Goal: Task Accomplishment & Management: Manage account settings

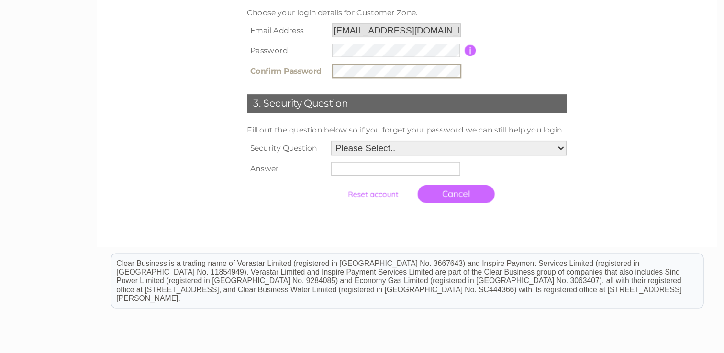
scroll to position [147, 0]
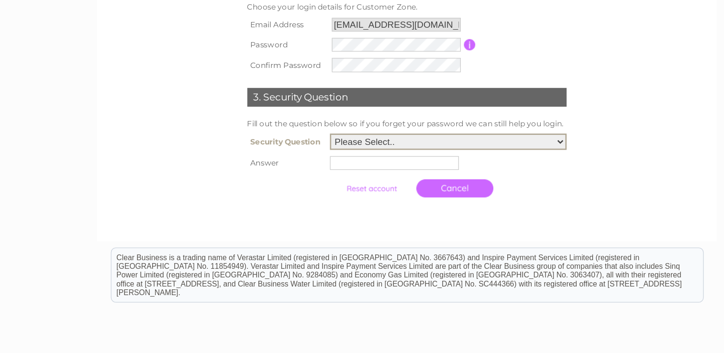
click at [353, 191] on select "Please Select.. In what town or city was your first job? In what town or city d…" at bounding box center [393, 191] width 181 height 12
click at [303, 185] on select "Please Select.. In what town or city was your first job? In what town or city d…" at bounding box center [393, 191] width 181 height 12
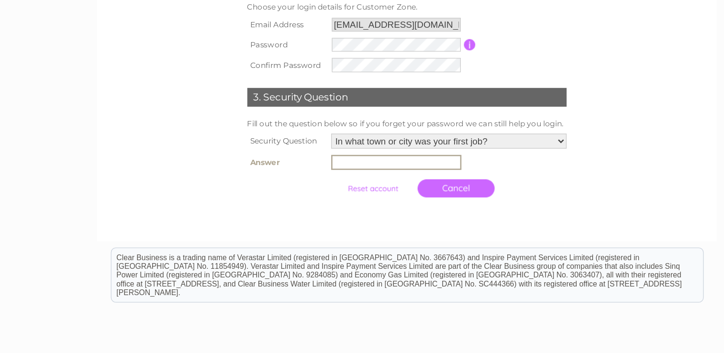
click at [351, 205] on input "text" at bounding box center [354, 206] width 100 height 11
click at [404, 190] on select "Please Select.. In what town or city was your first job? In what town or city d…" at bounding box center [393, 191] width 181 height 12
select select "2"
click at [303, 185] on select "Please Select.. In what town or city was your first job? In what town or city d…" at bounding box center [393, 191] width 181 height 12
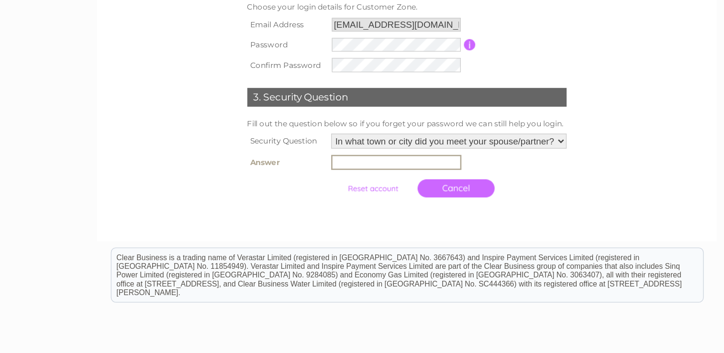
click at [389, 206] on input "text" at bounding box center [354, 206] width 100 height 11
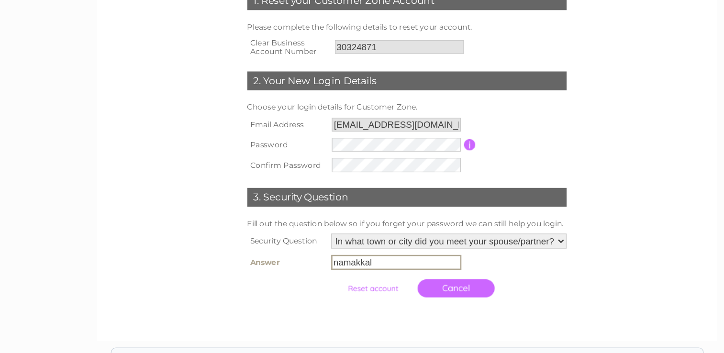
scroll to position [93, 0]
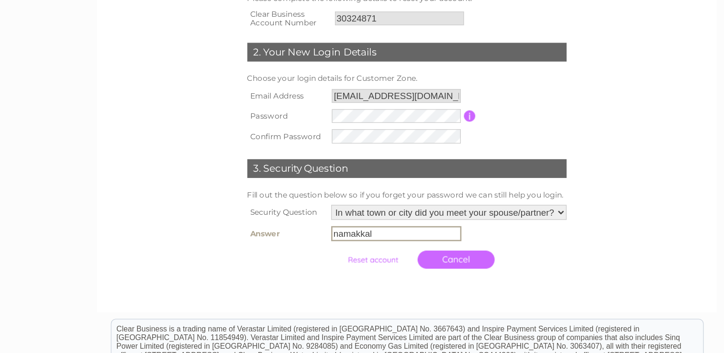
click at [316, 263] on input "namakkal" at bounding box center [354, 261] width 100 height 11
type input "namakkal"
drag, startPoint x: 316, startPoint y: 263, endPoint x: 286, endPoint y: 223, distance: 50.5
click at [286, 223] on td "3. Security Question" at bounding box center [362, 210] width 249 height 31
click at [335, 280] on input "submit" at bounding box center [336, 280] width 59 height 13
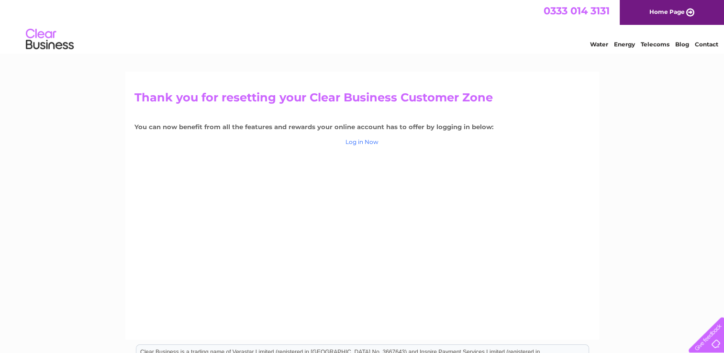
click at [361, 144] on link "Log in Now" at bounding box center [361, 141] width 33 height 7
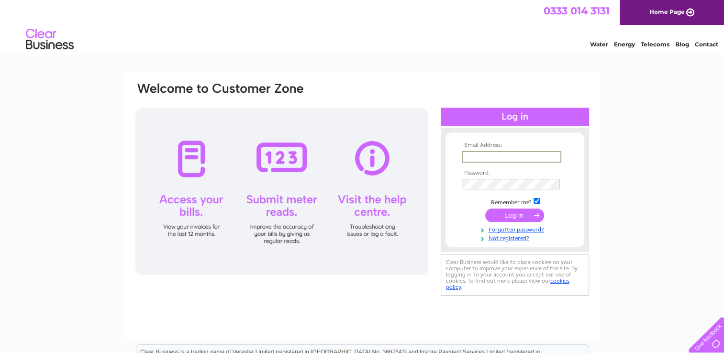
click at [532, 152] on input "text" at bounding box center [512, 156] width 100 height 11
type input "[EMAIL_ADDRESS][DOMAIN_NAME]"
click at [500, 214] on input "submit" at bounding box center [514, 214] width 59 height 13
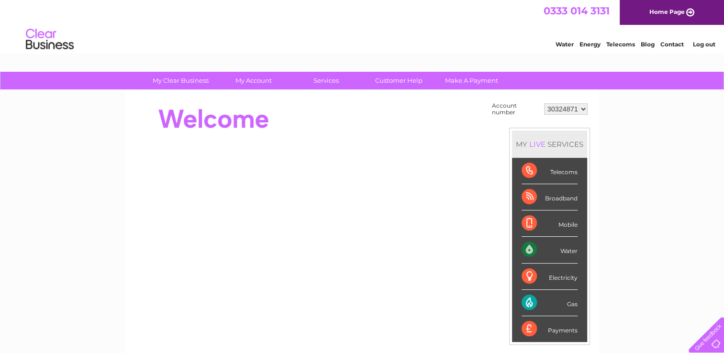
click at [570, 252] on div "Water" at bounding box center [549, 250] width 56 height 26
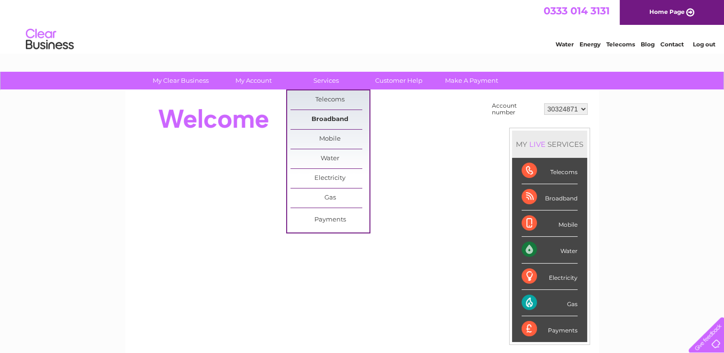
click at [321, 117] on link "Broadband" at bounding box center [329, 119] width 79 height 19
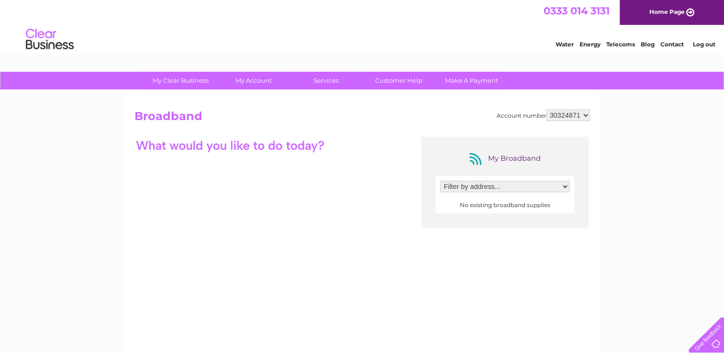
click at [498, 187] on select "Filter by address..." at bounding box center [504, 186] width 129 height 11
click at [582, 113] on select "30324871" at bounding box center [568, 115] width 44 height 11
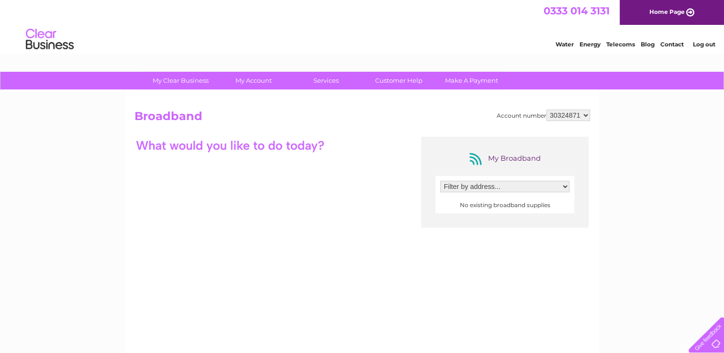
click at [582, 113] on select "30324871" at bounding box center [568, 115] width 44 height 11
